Goal: Task Accomplishment & Management: Manage account settings

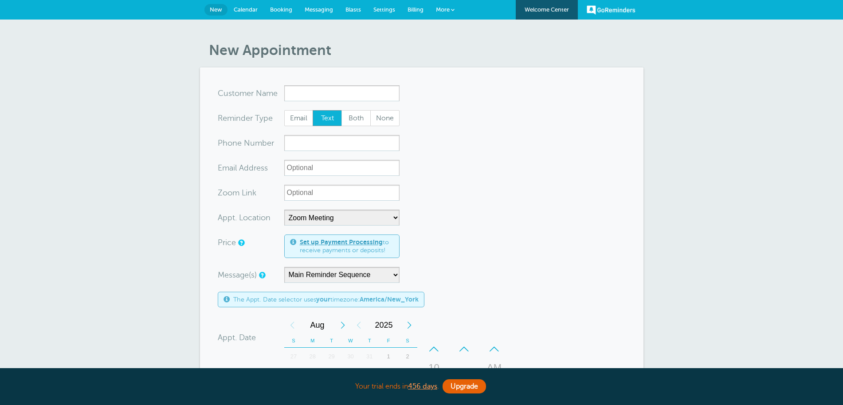
select select "24913"
click at [382, 8] on span "Settings" at bounding box center [384, 9] width 22 height 7
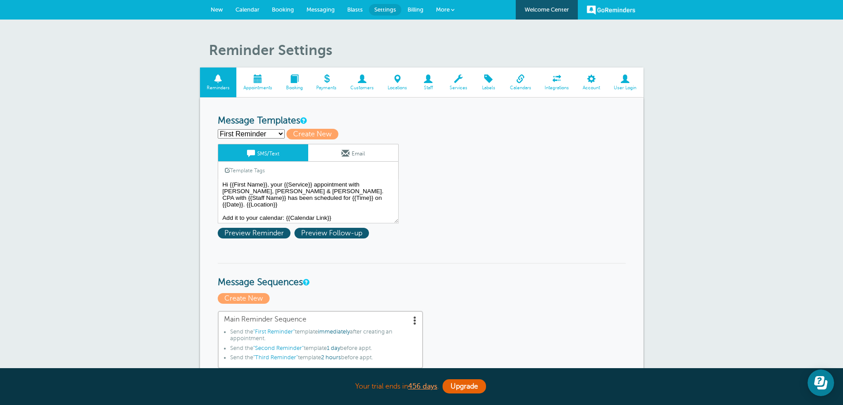
click at [371, 85] on span "Customers" at bounding box center [362, 87] width 28 height 5
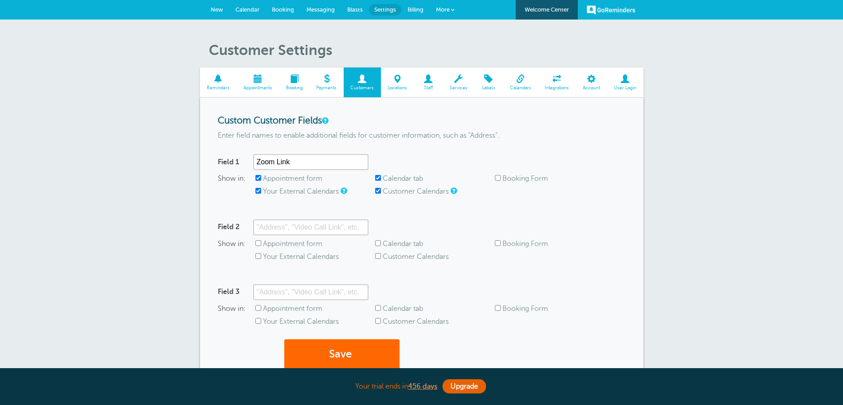
click at [280, 187] on div "Show in: Appointment form Calendar tab Booking Form Your External Calendars Cus…" at bounding box center [422, 187] width 408 height 26
click at [291, 180] on label "Appointment form" at bounding box center [292, 178] width 59 height 8
click at [261, 180] on input "Appointment form" at bounding box center [258, 178] width 6 height 6
checkbox input "false"
click at [292, 185] on div "Show in: Appointment form Calendar tab Booking Form Your External Calendars Cus…" at bounding box center [422, 187] width 408 height 26
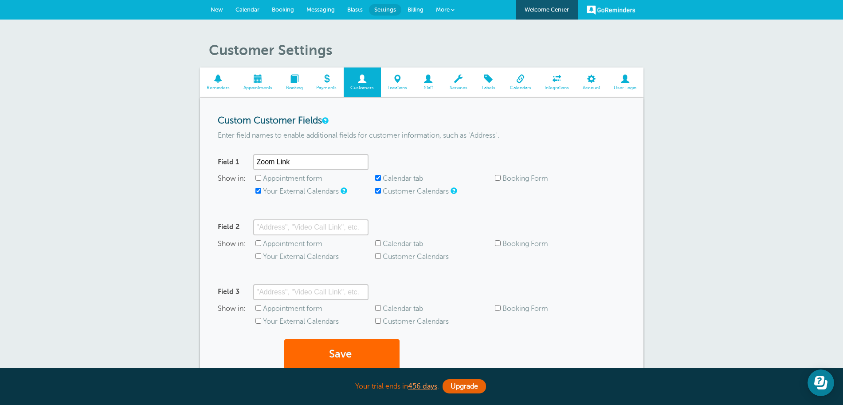
click at [292, 188] on label "Your External Calendars" at bounding box center [301, 191] width 76 height 8
click at [261, 188] on input "Your External Calendars" at bounding box center [258, 191] width 6 height 6
checkbox input "false"
drag, startPoint x: 386, startPoint y: 176, endPoint x: 391, endPoint y: 189, distance: 14.3
click at [387, 176] on label "Calendar tab" at bounding box center [403, 178] width 40 height 8
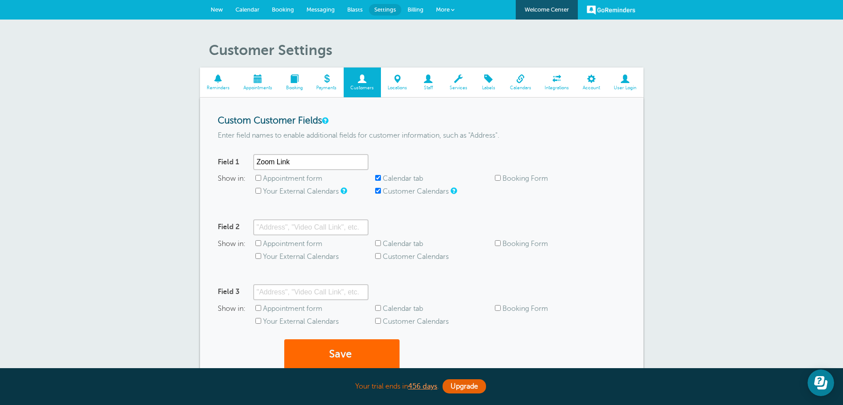
click at [381, 176] on input "Calendar tab" at bounding box center [378, 178] width 6 height 6
checkbox input "false"
click at [391, 189] on label "Customer Calendars" at bounding box center [416, 191] width 66 height 8
click at [381, 189] on input "Customer Calendars" at bounding box center [378, 191] width 6 height 6
checkbox input "false"
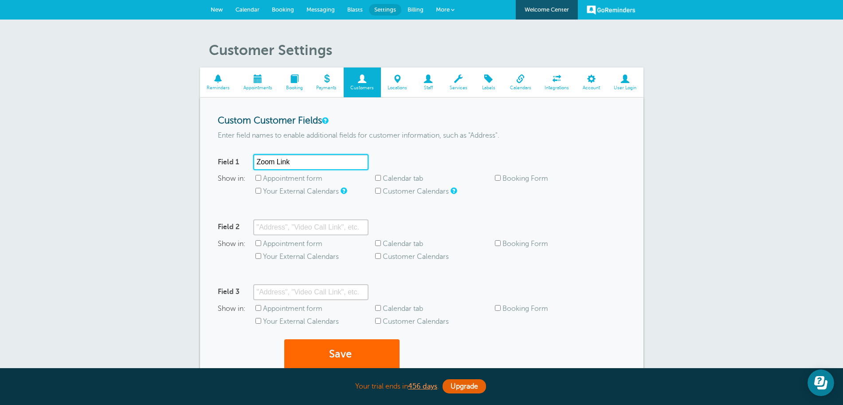
drag, startPoint x: 297, startPoint y: 162, endPoint x: 175, endPoint y: 153, distance: 122.8
click at [175, 153] on div "Customer Settings Reminders Appointments Booking Payments Customers Locations S…" at bounding box center [421, 242] width 843 height 444
click at [335, 358] on button "Save" at bounding box center [341, 354] width 115 height 31
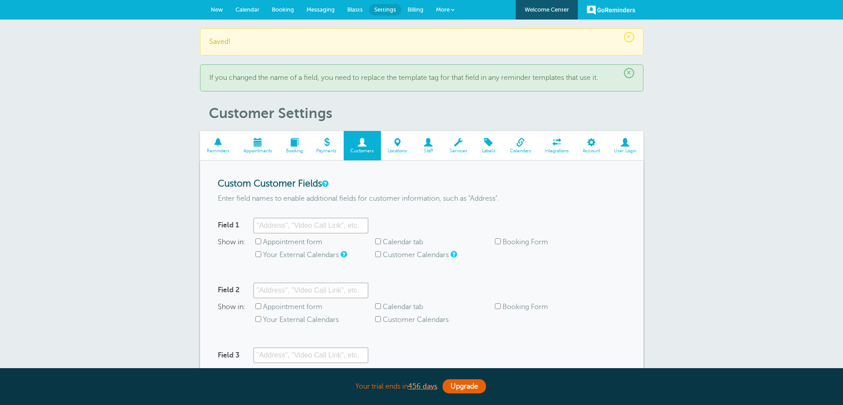
click at [402, 148] on span "Locations" at bounding box center [397, 150] width 24 height 5
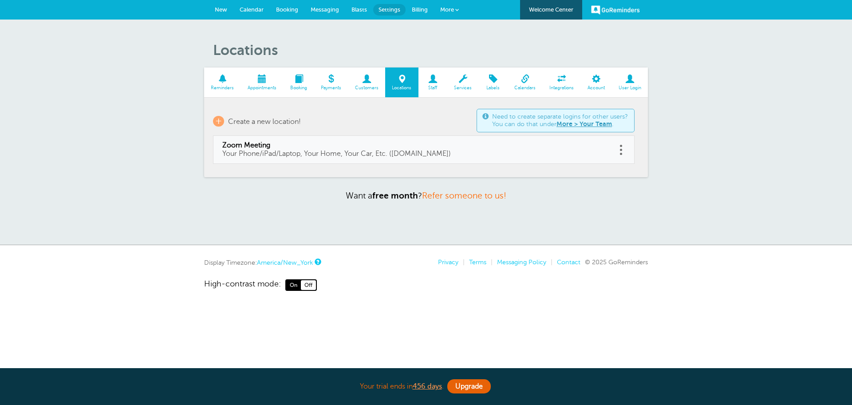
click at [621, 147] on link at bounding box center [620, 150] width 9 height 14
click at [582, 127] on button "Delete" at bounding box center [581, 127] width 27 height 16
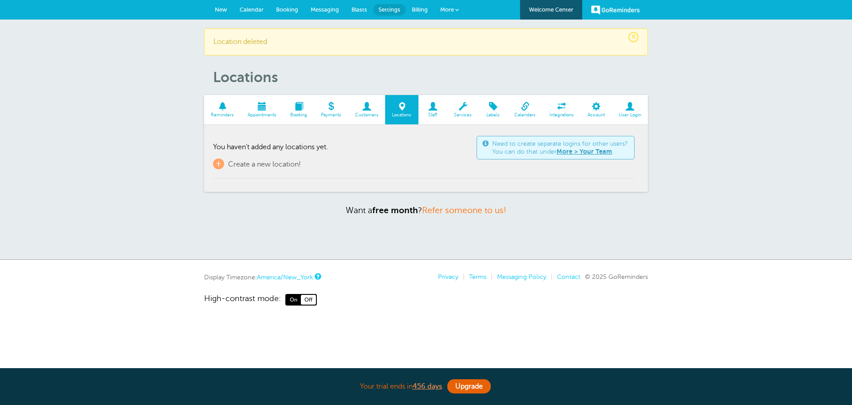
click at [433, 117] on span "Staff" at bounding box center [433, 114] width 20 height 5
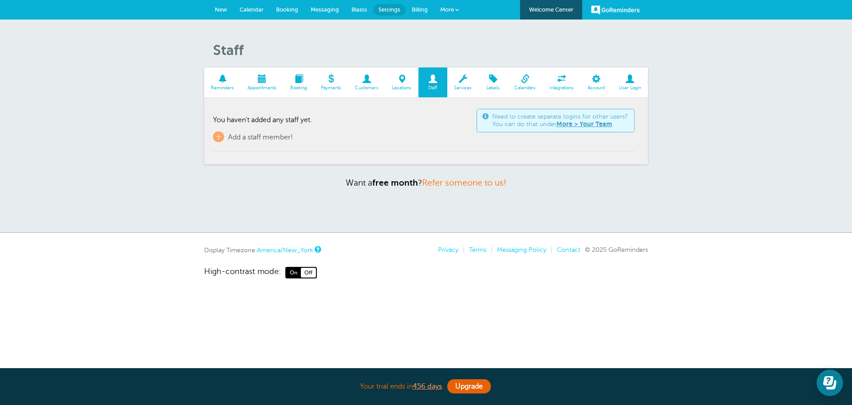
click at [211, 8] on link "New" at bounding box center [220, 10] width 25 height 20
